Goal: Check status: Verify the current state of an ongoing process or item

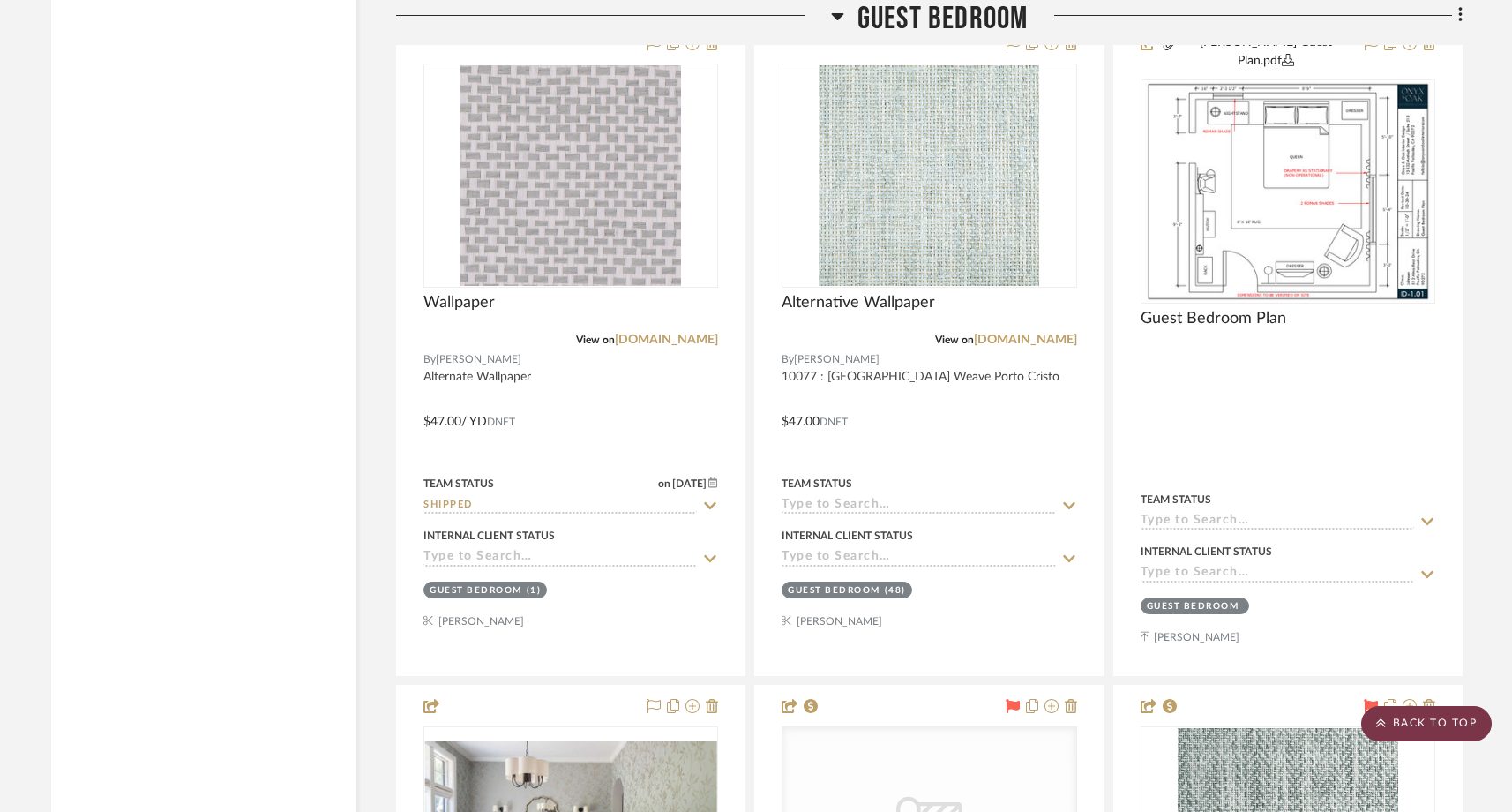
click at [1460, 738] on scroll-to-top-button "BACK TO TOP" at bounding box center [1426, 724] width 130 height 36
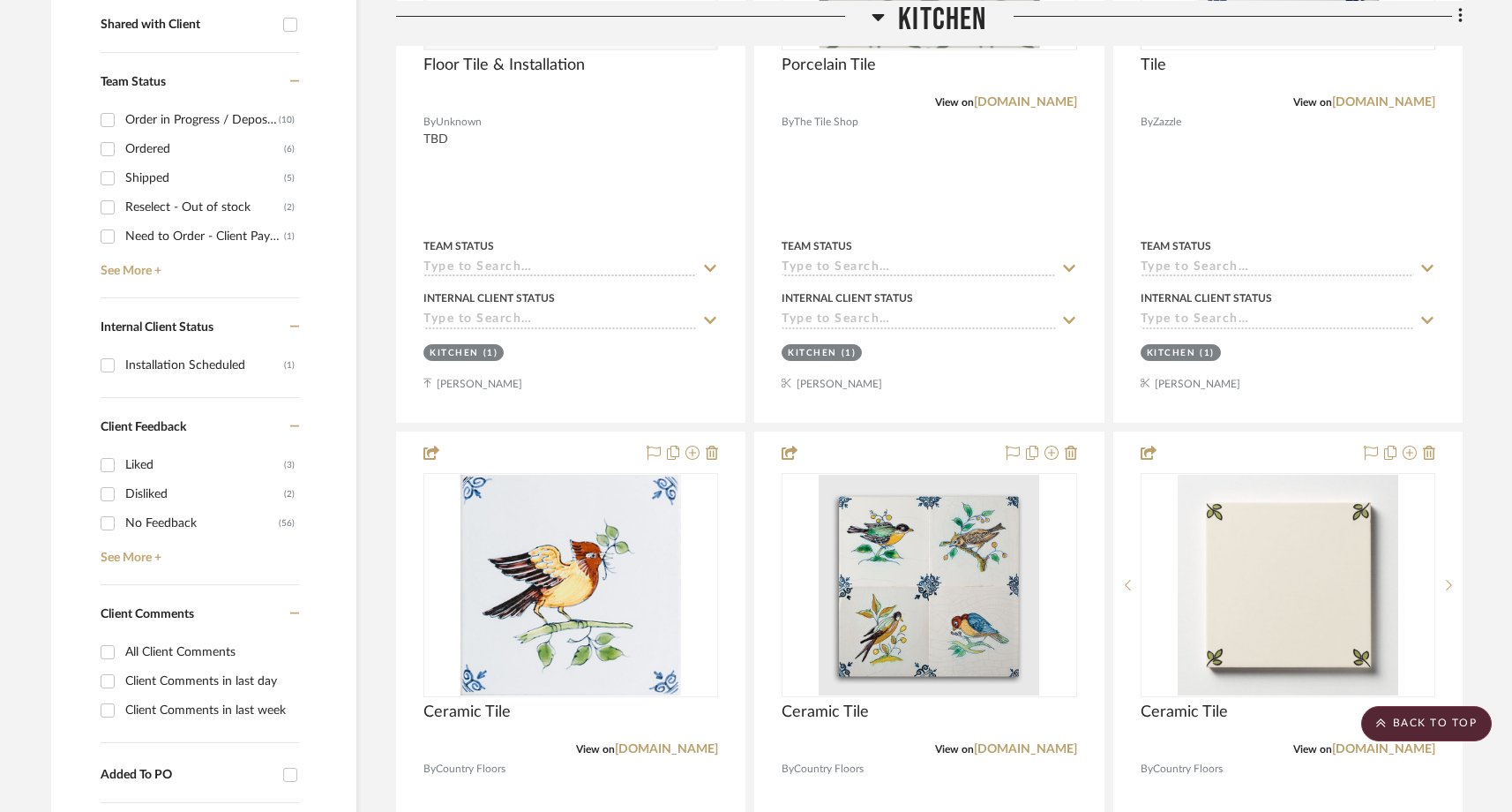
scroll to position [684, 0]
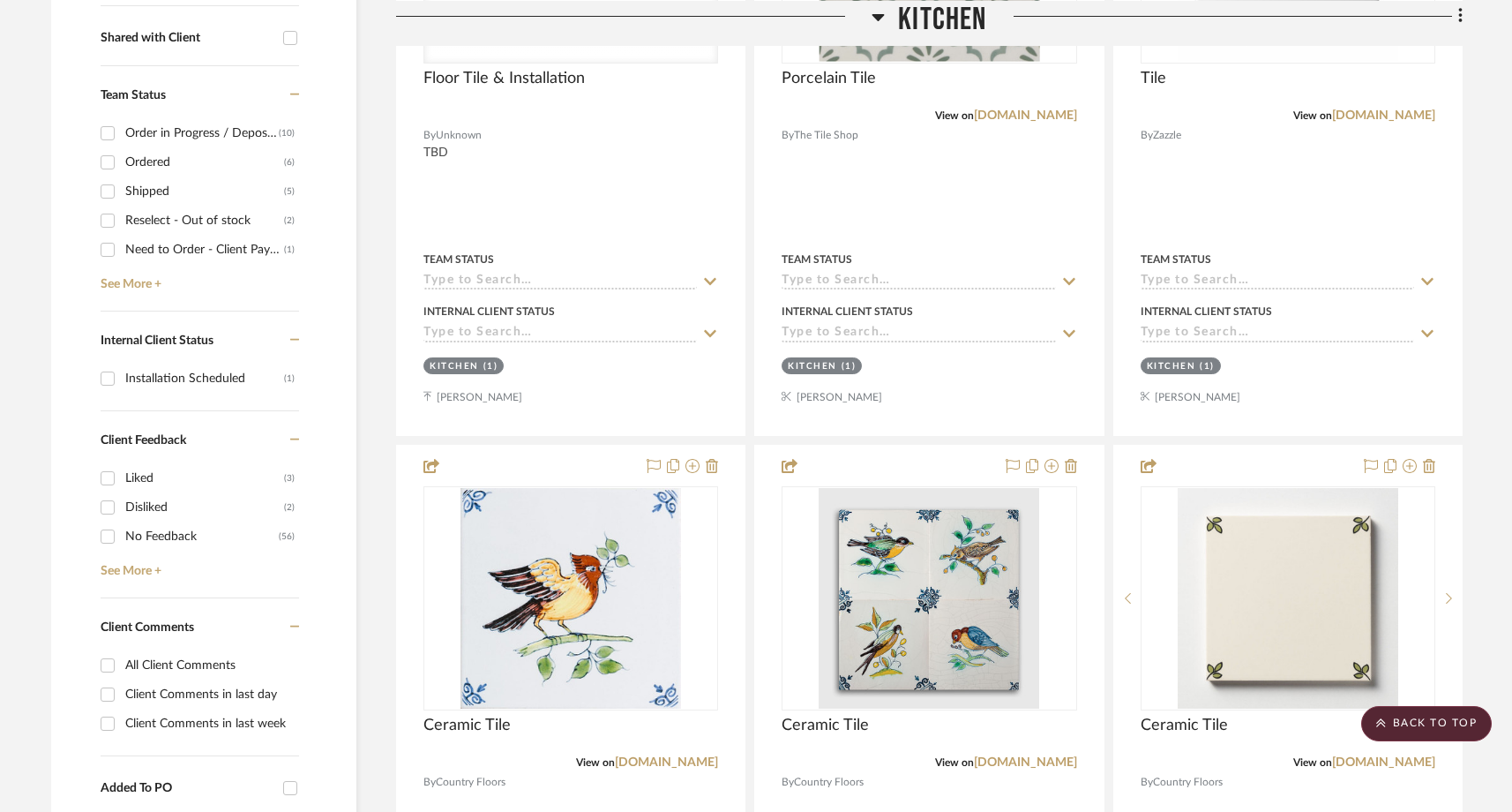
click at [111, 162] on input "Ordered (6)" at bounding box center [108, 162] width 29 height 29
checkbox input "true"
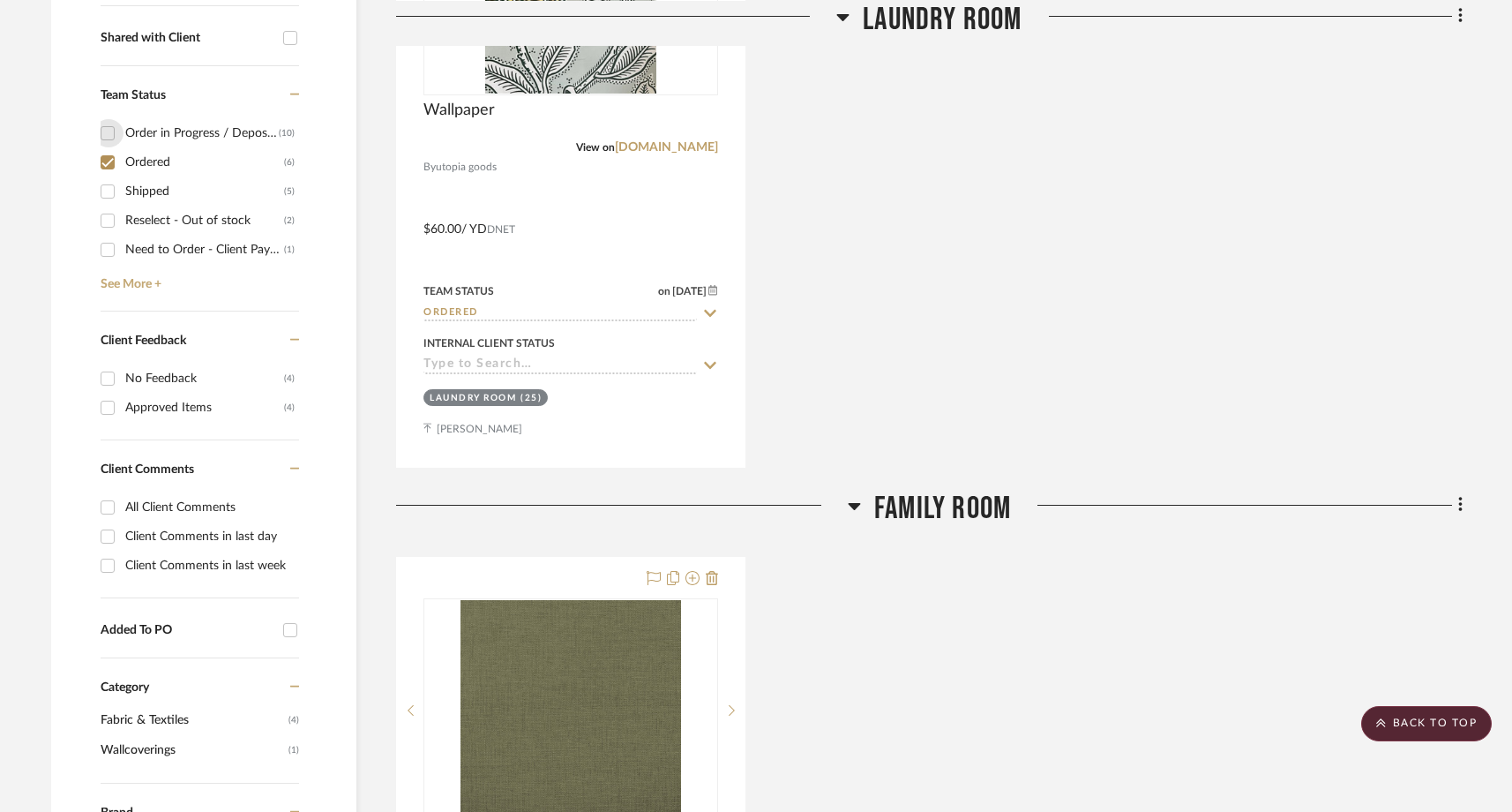
click at [109, 127] on input "Order in Progress / Deposit Paid / Balance due (10)" at bounding box center [108, 133] width 29 height 29
checkbox input "true"
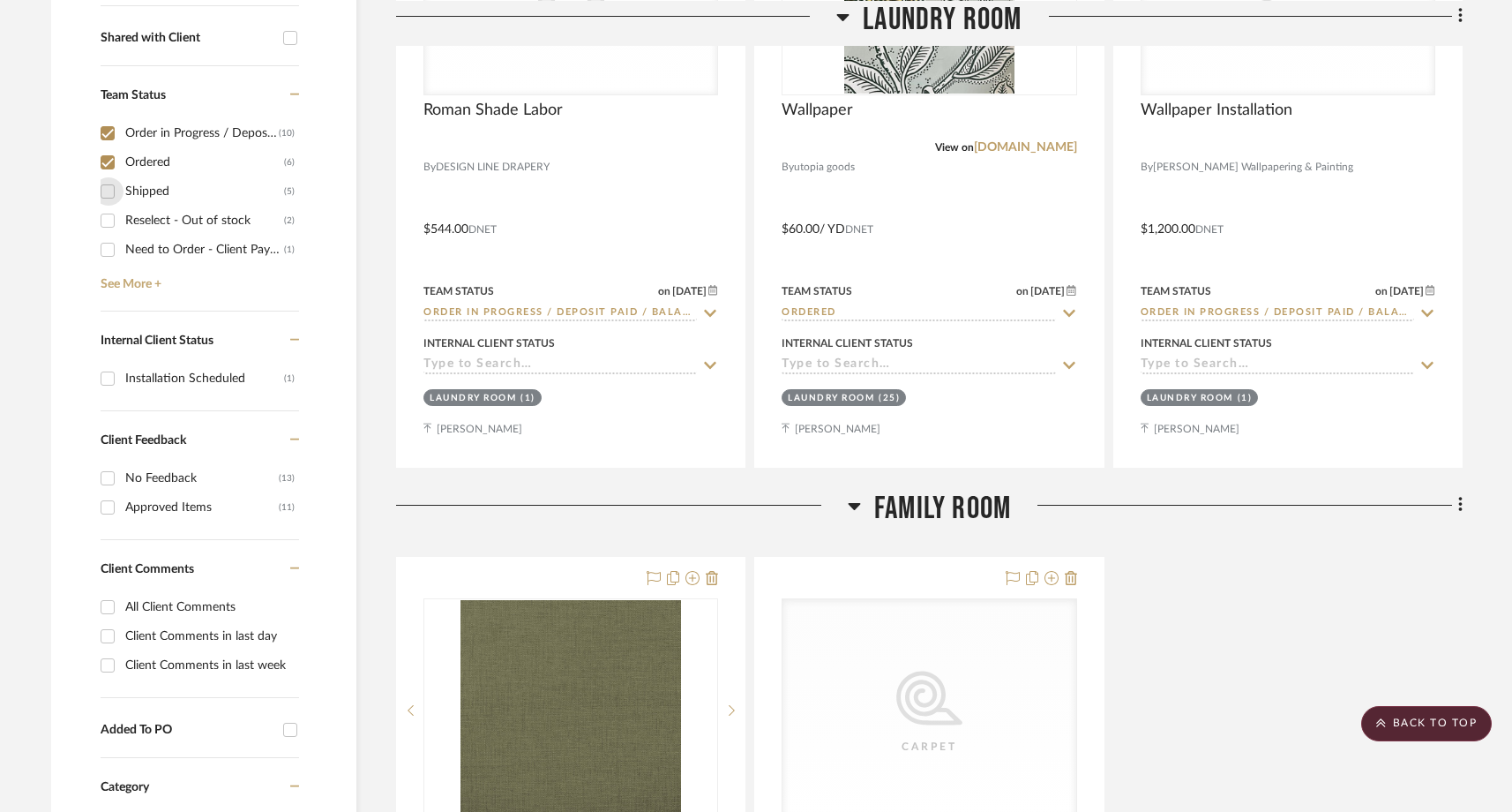
click at [101, 193] on input "Shipped (5)" at bounding box center [108, 191] width 29 height 29
checkbox input "true"
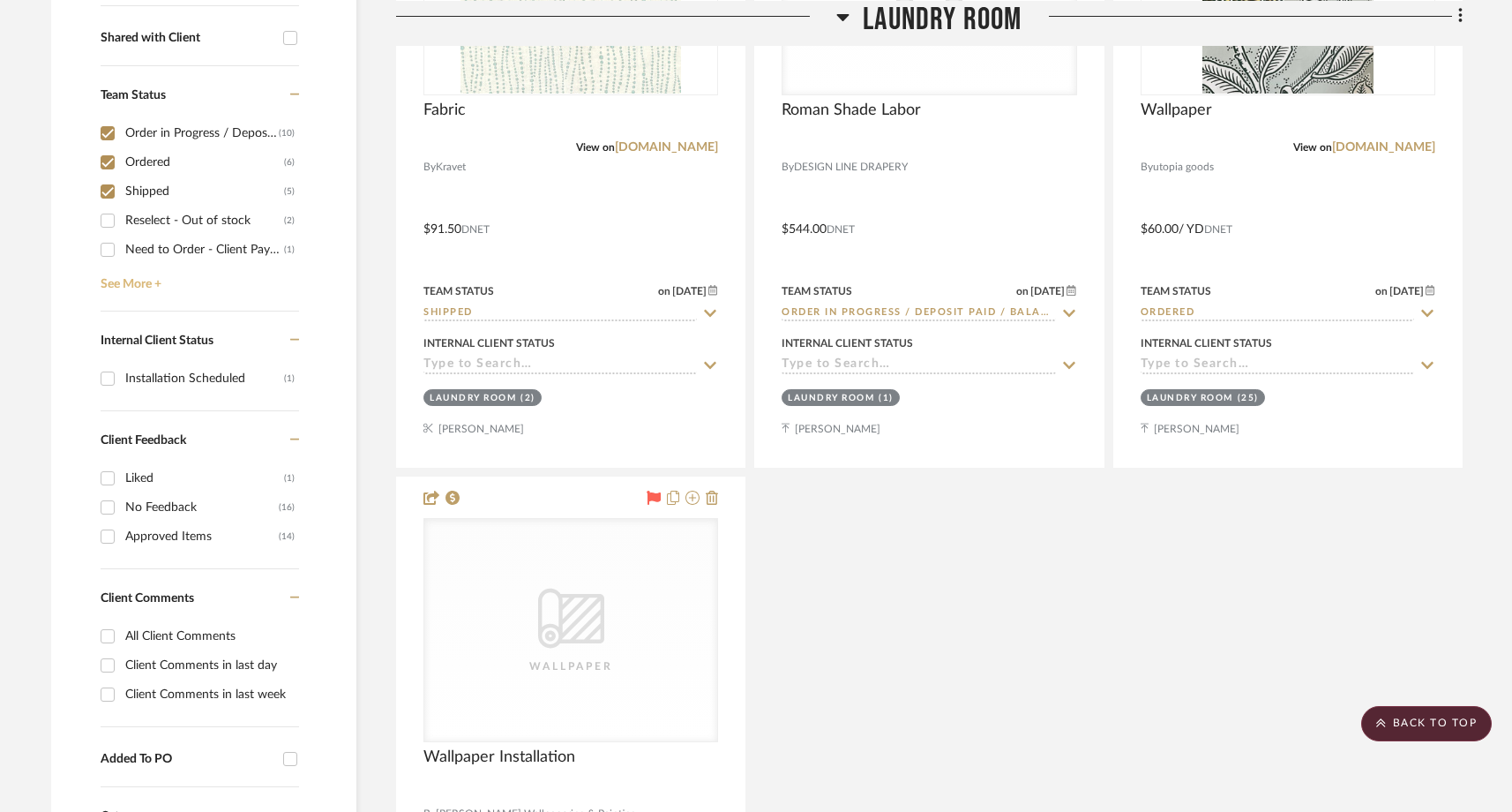
click at [111, 283] on link "See More +" at bounding box center [198, 277] width 203 height 29
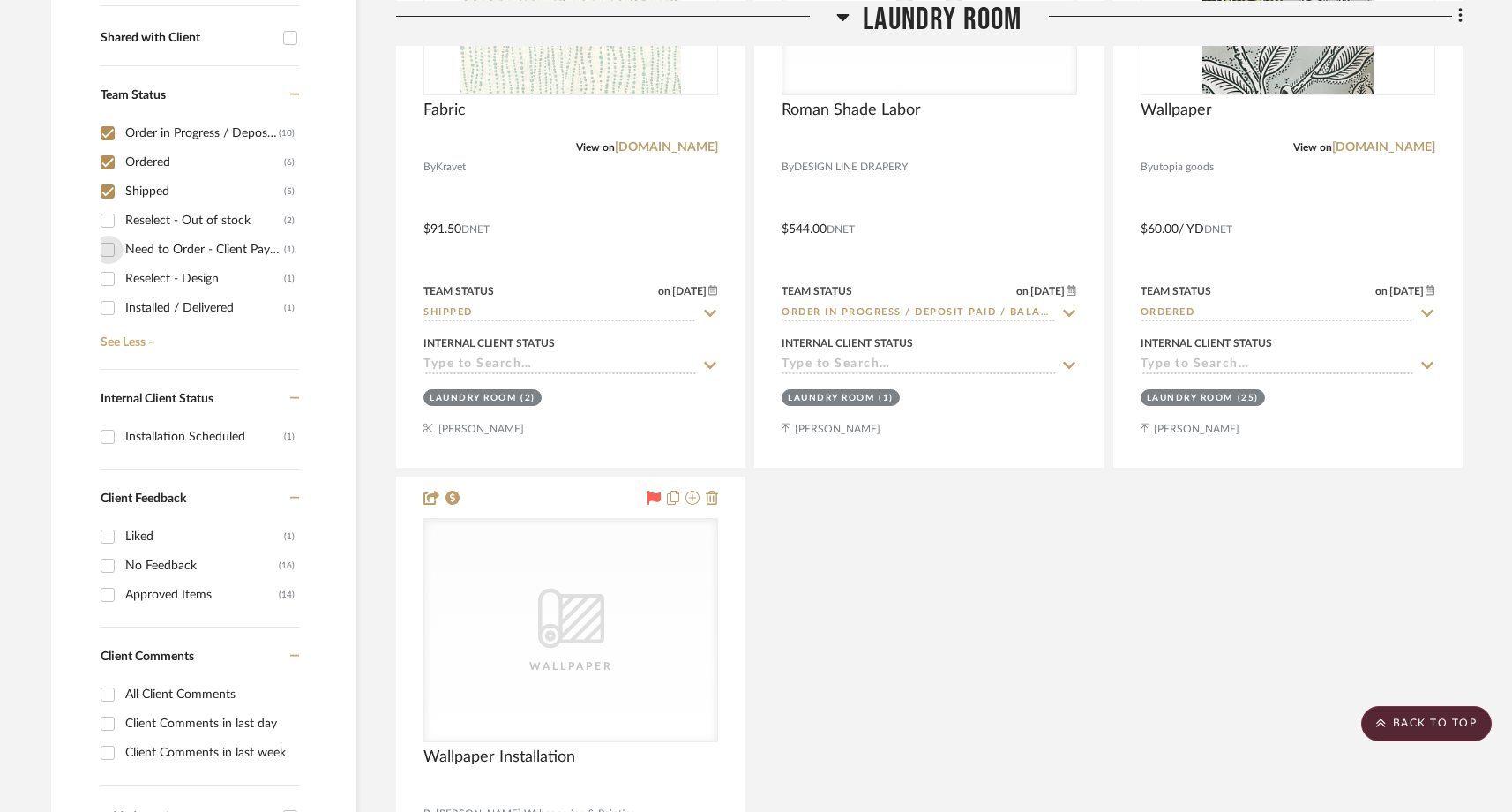
click at [108, 250] on input "Need to Order - Client Payment Received (1)" at bounding box center [108, 250] width 29 height 29
checkbox input "true"
click at [112, 312] on input "Installed / Delivered (1)" at bounding box center [108, 308] width 29 height 29
checkbox input "true"
click at [109, 440] on input "Installation Scheduled (1)" at bounding box center [108, 436] width 29 height 29
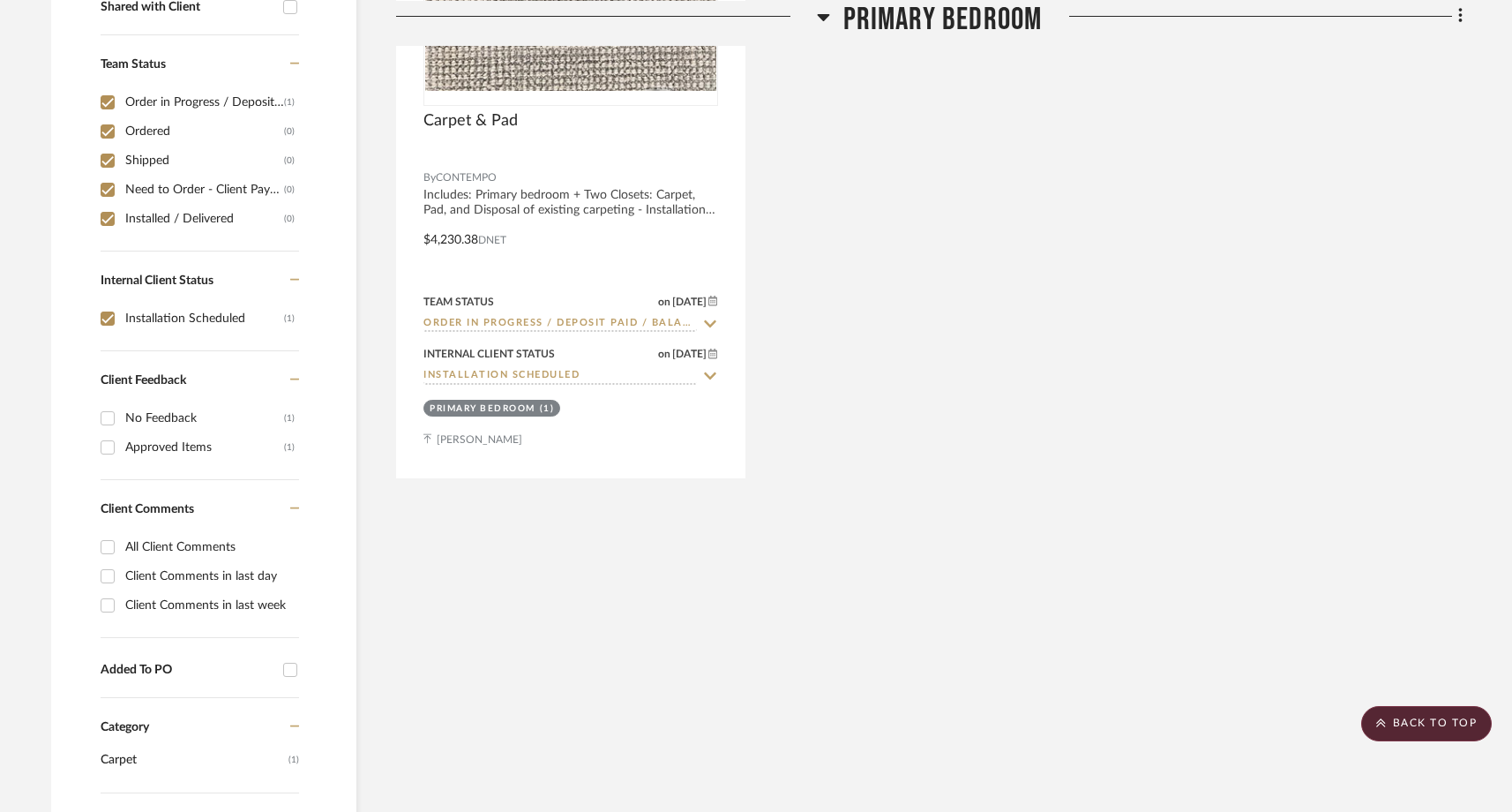
scroll to position [704, 0]
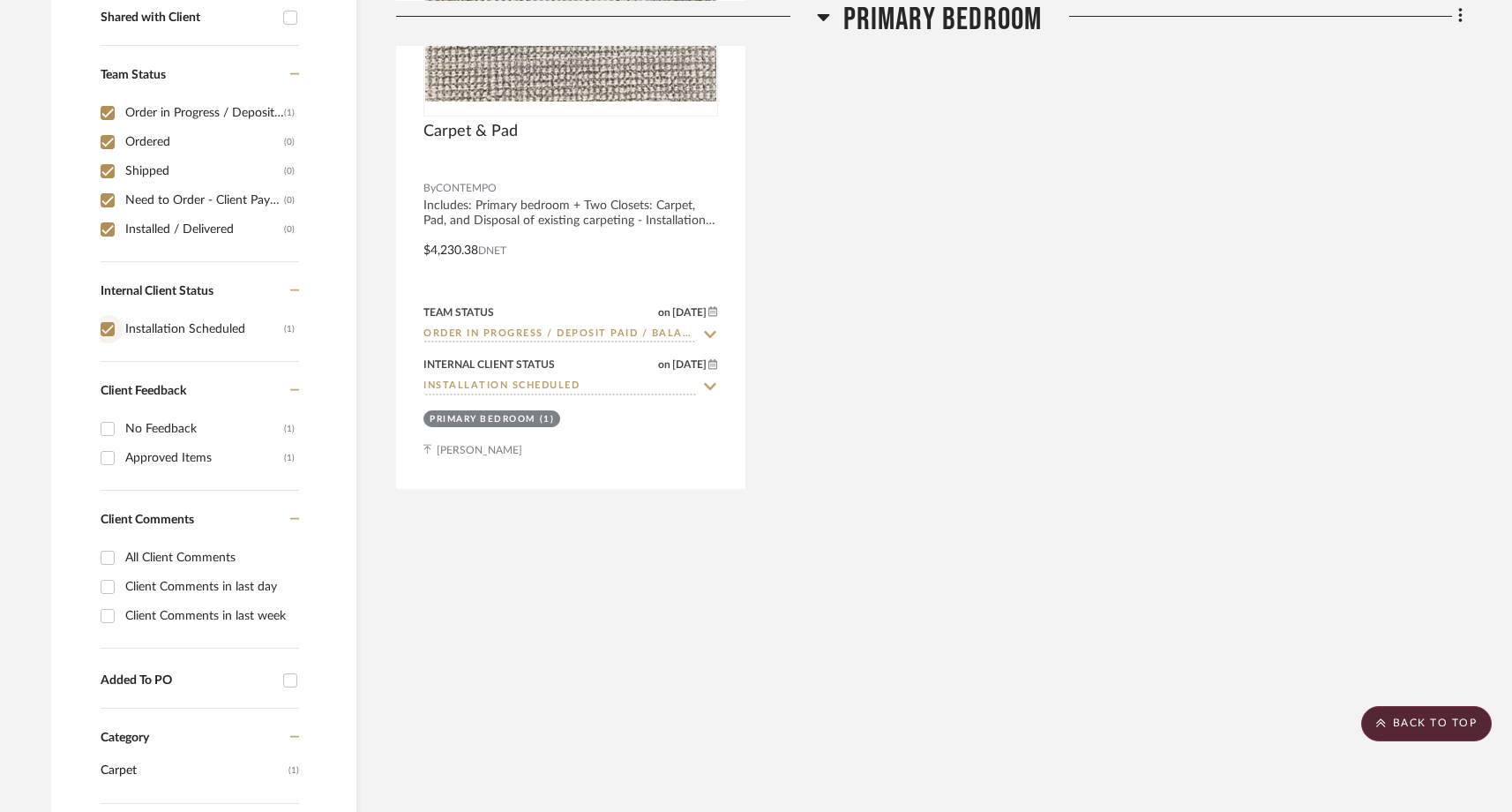
click at [112, 332] on input "Installation Scheduled (1)" at bounding box center [108, 329] width 29 height 29
checkbox input "false"
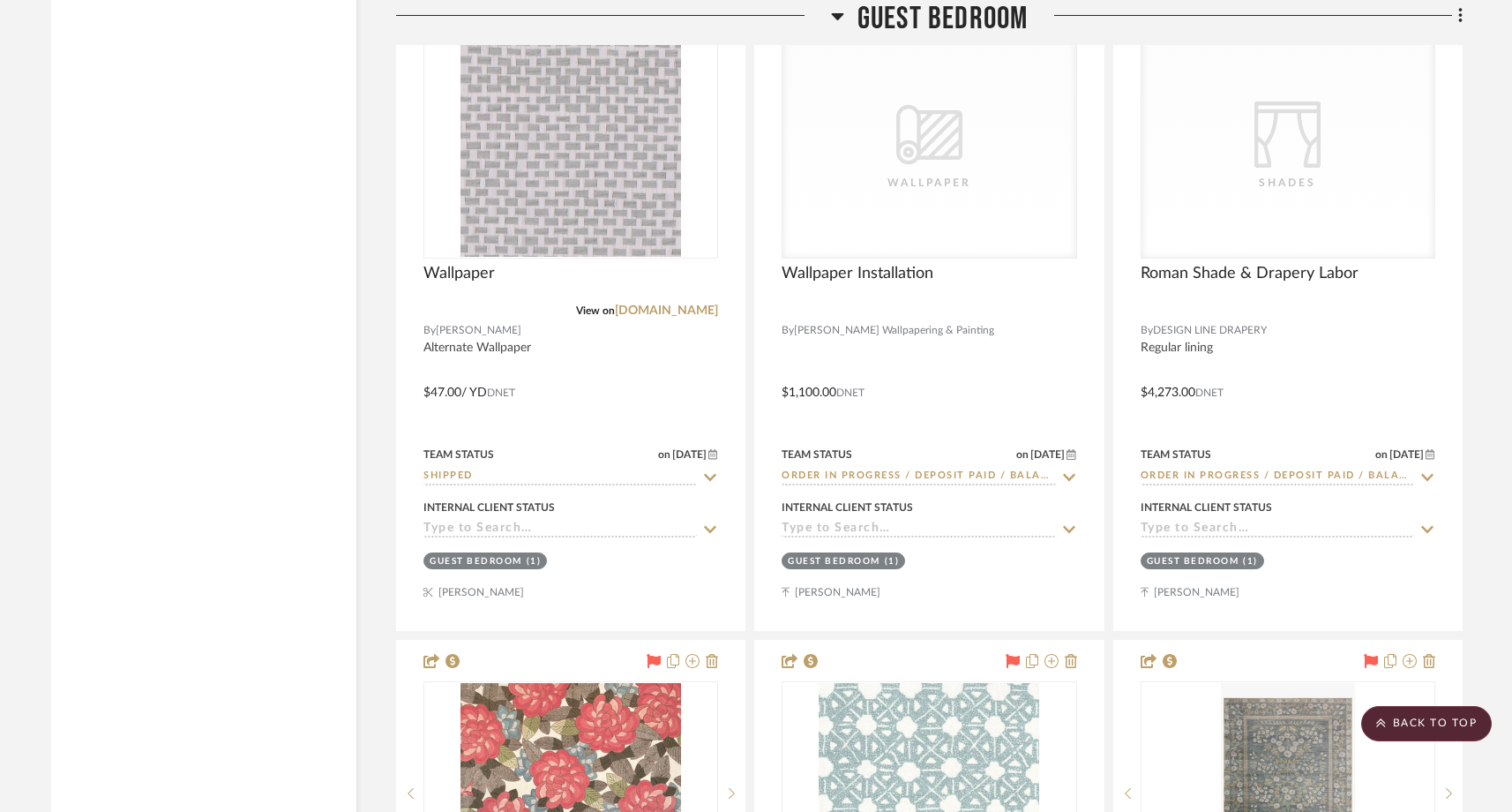
scroll to position [4835, 0]
